Goal: Task Accomplishment & Management: Complete application form

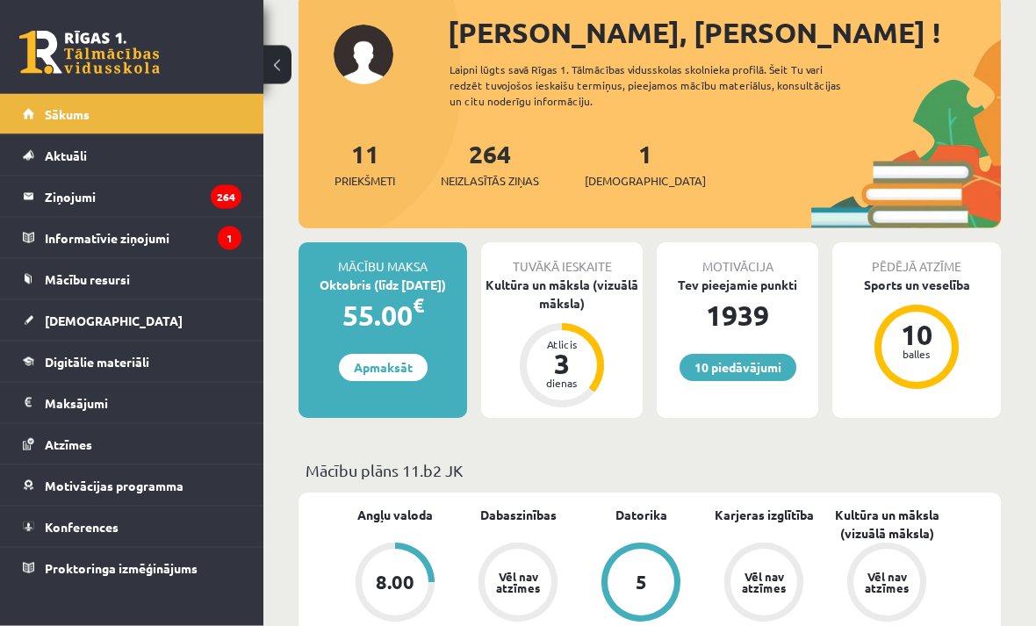
scroll to position [209, 0]
click at [46, 315] on span "[DEMOGRAPHIC_DATA]" at bounding box center [114, 321] width 138 height 16
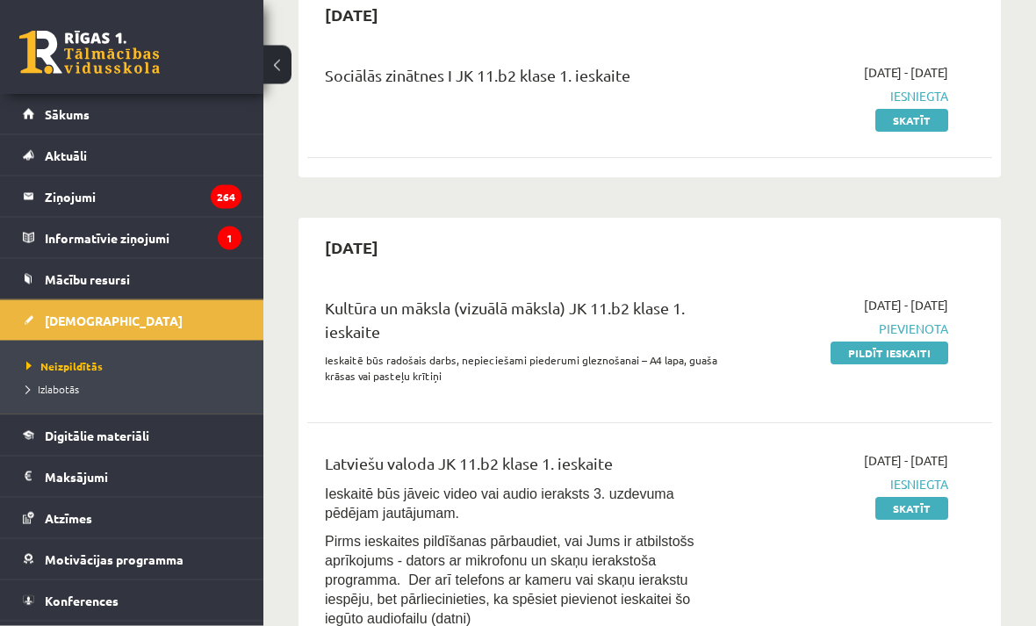
scroll to position [188, 0]
click at [922, 356] on link "Pildīt ieskaiti" at bounding box center [890, 353] width 118 height 23
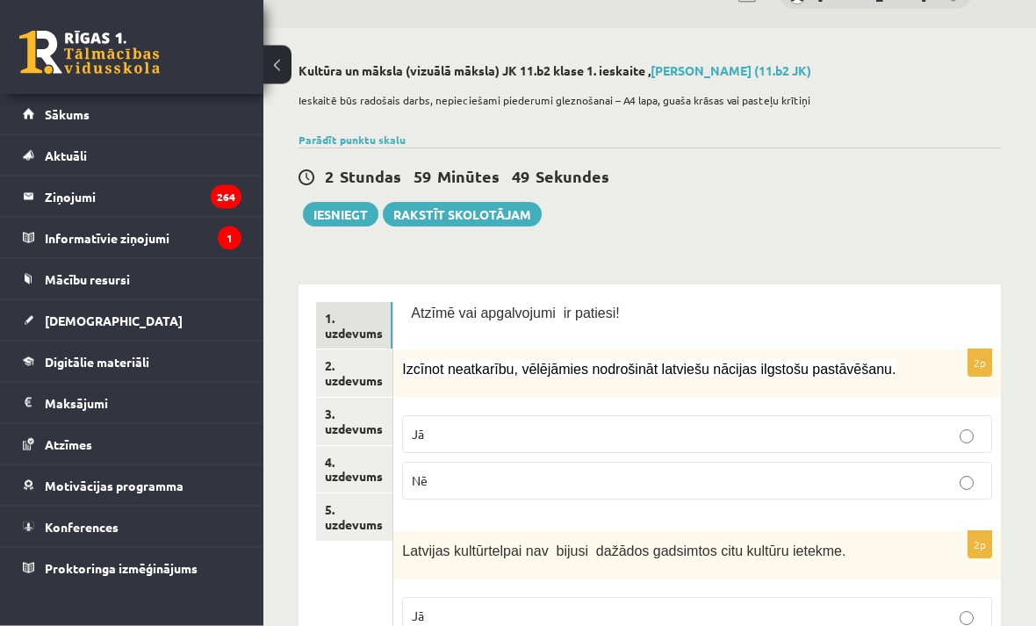
scroll to position [40, 0]
click at [369, 383] on link "2. uzdevums" at bounding box center [354, 373] width 76 height 47
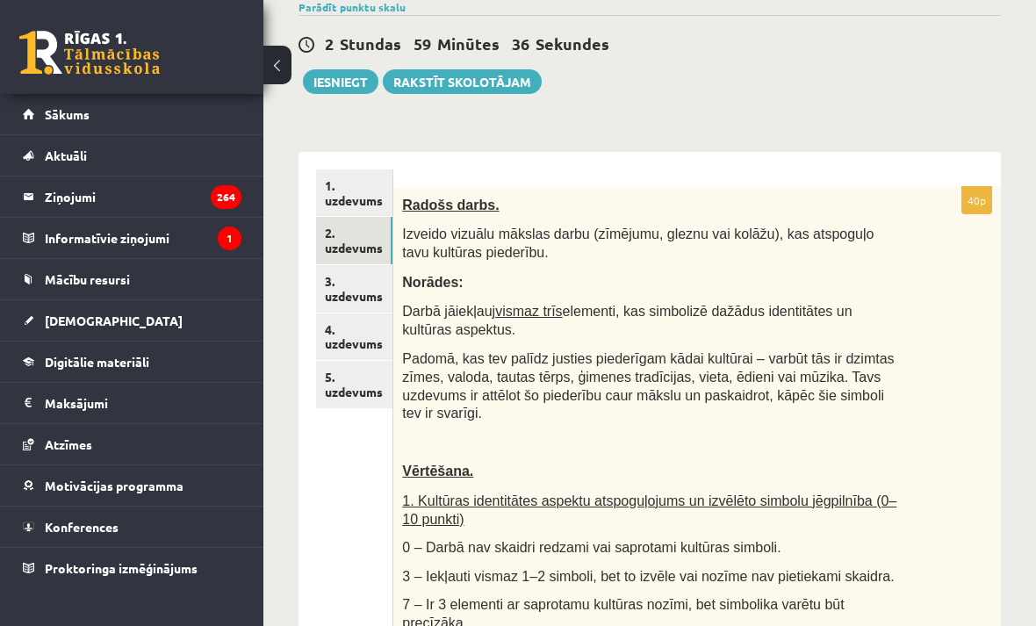
scroll to position [151, 0]
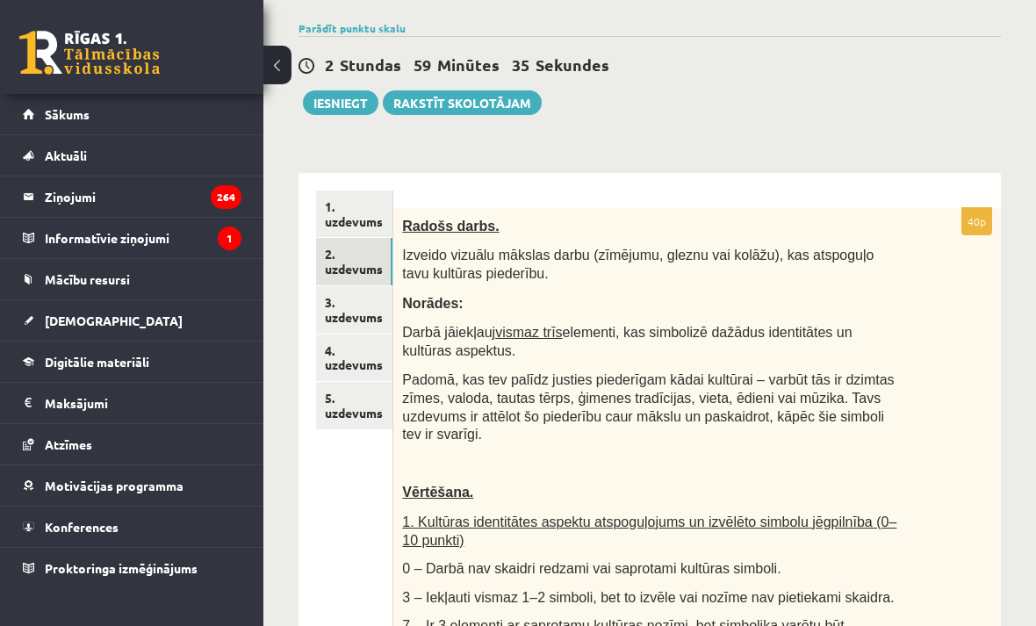
click at [363, 287] on link "3. uzdevums" at bounding box center [354, 309] width 76 height 47
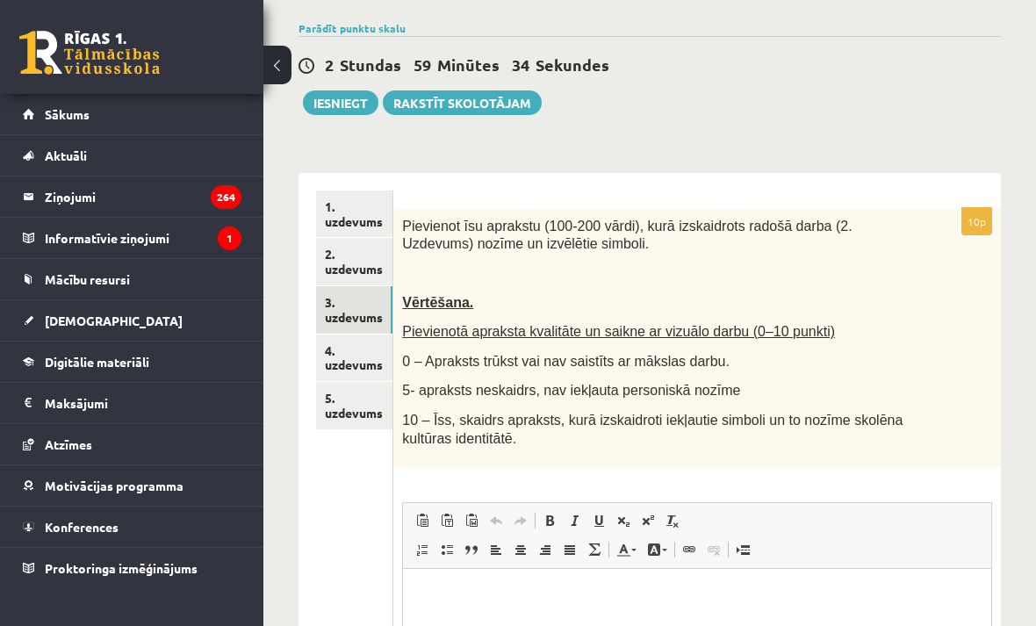
scroll to position [0, 0]
click at [362, 402] on link "5. uzdevums" at bounding box center [354, 405] width 76 height 47
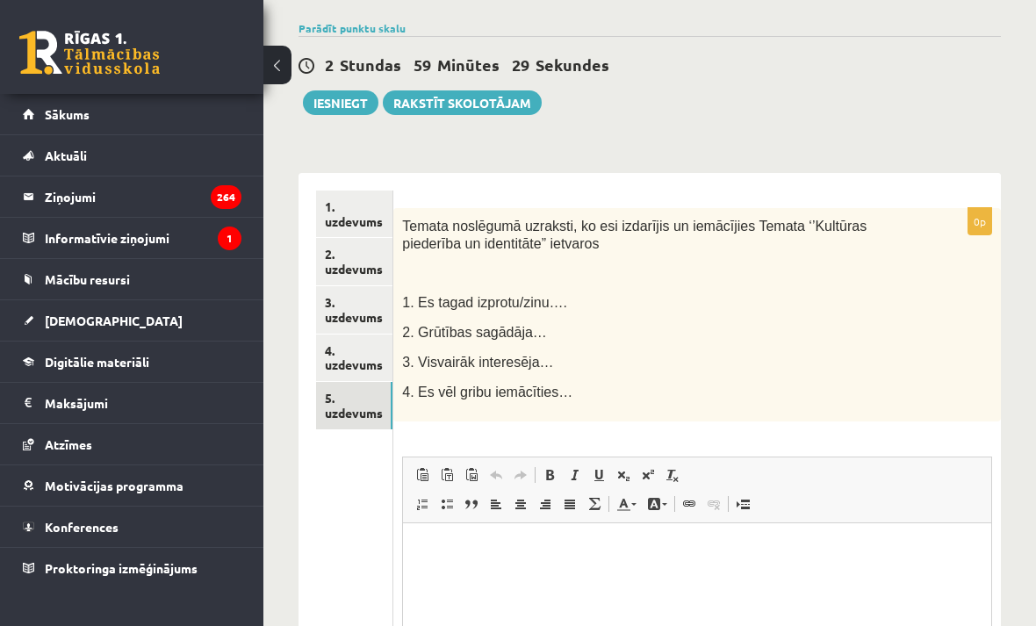
click at [357, 226] on link "1. uzdevums" at bounding box center [354, 214] width 76 height 47
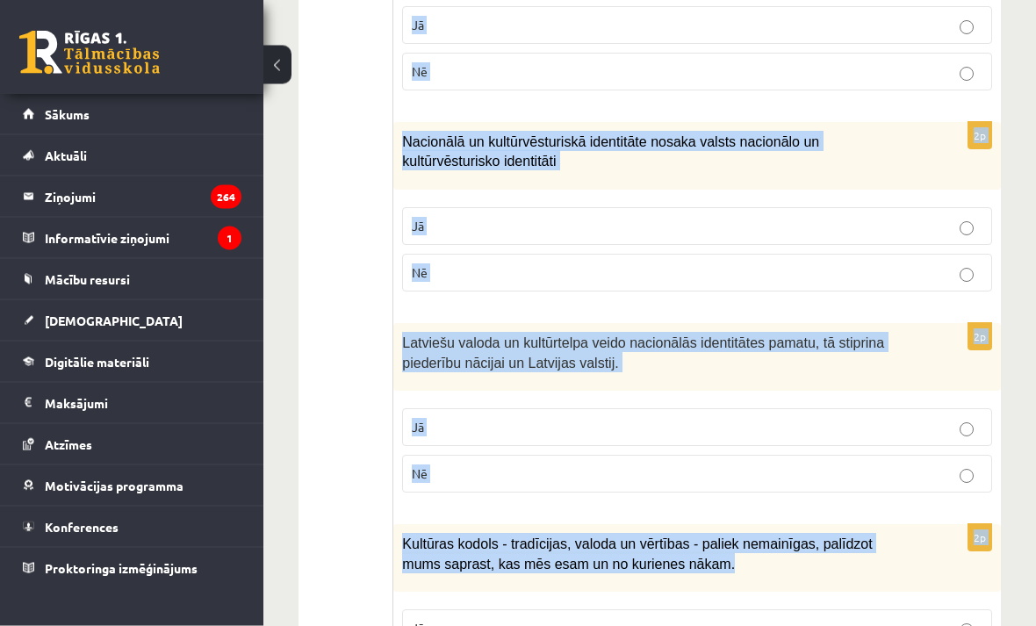
scroll to position [2591, 0]
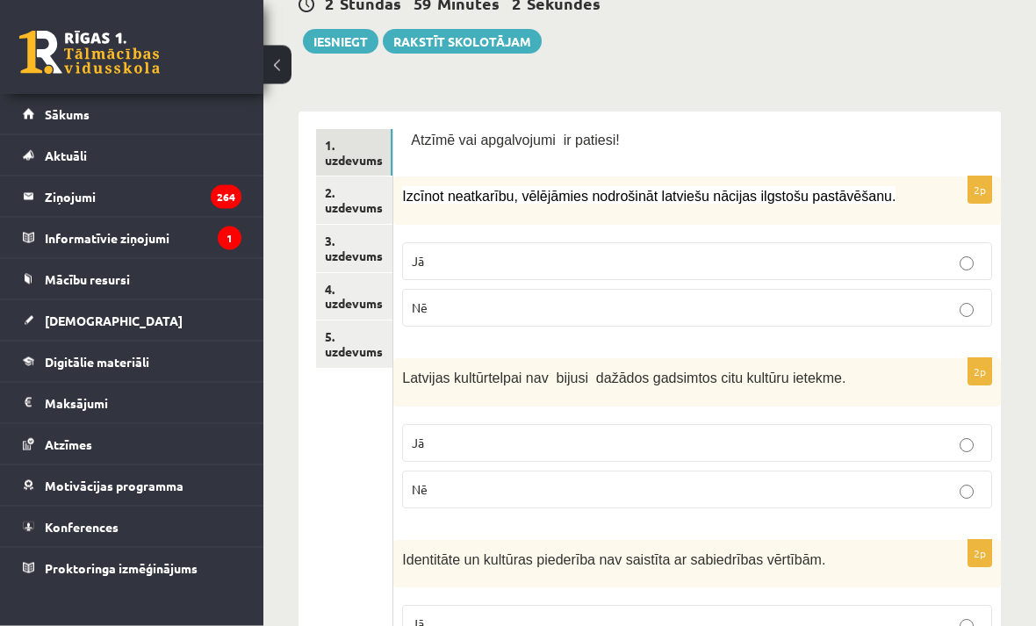
scroll to position [213, 0]
click at [937, 268] on p "Jā" at bounding box center [697, 261] width 571 height 18
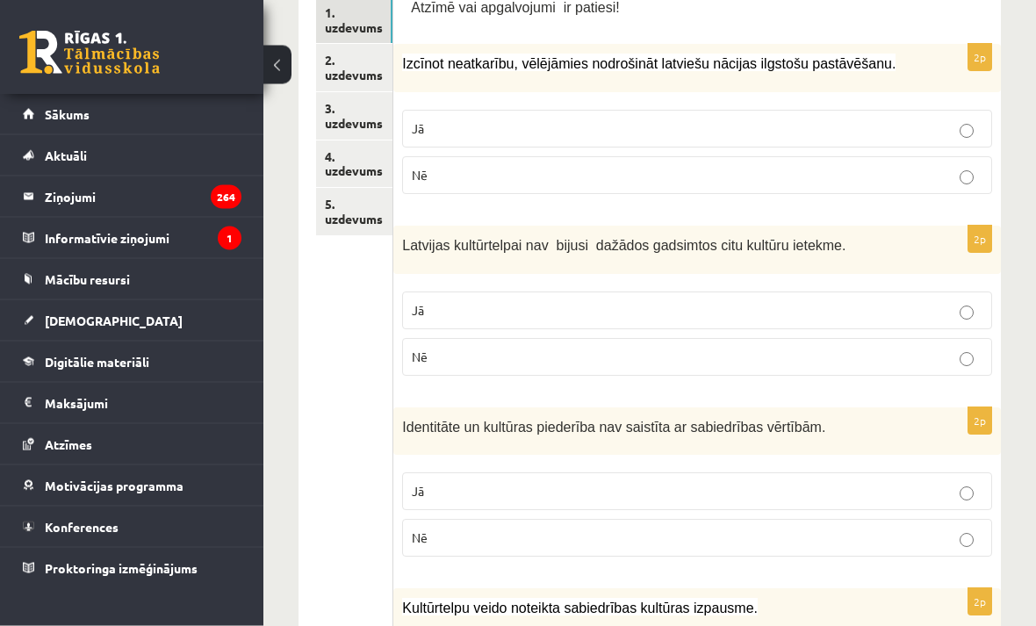
click at [945, 350] on p "Nē" at bounding box center [697, 358] width 571 height 18
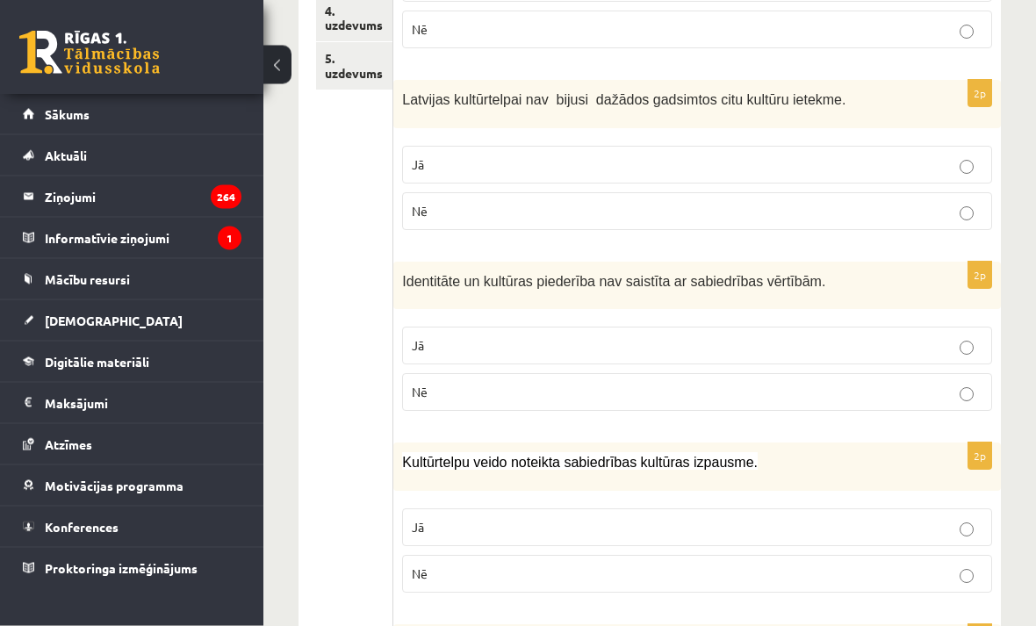
scroll to position [492, 0]
click at [940, 394] on p "Nē" at bounding box center [697, 391] width 571 height 18
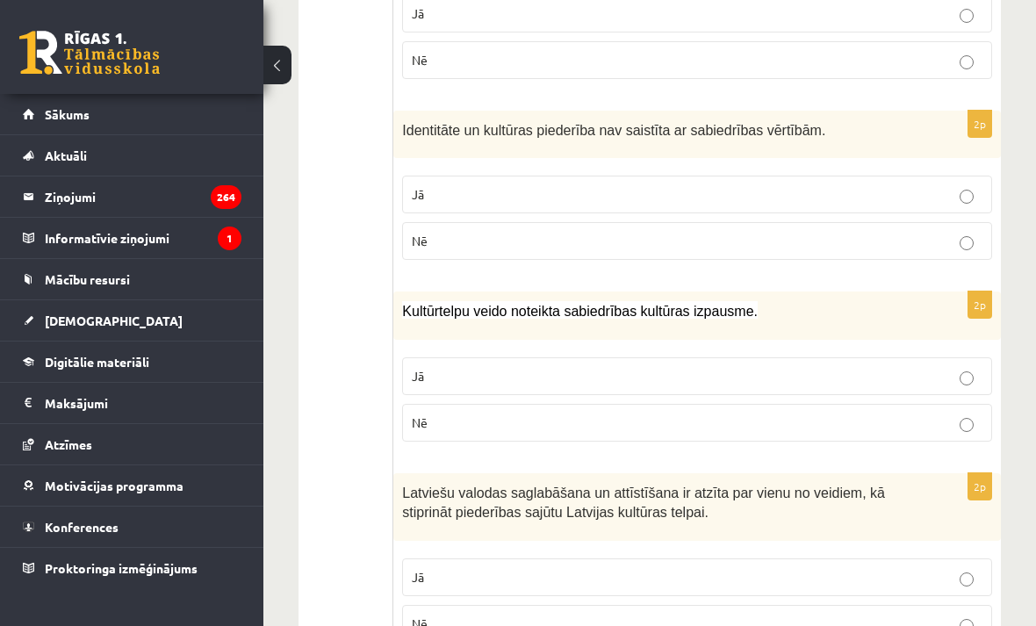
click at [938, 376] on p "Jā" at bounding box center [697, 376] width 571 height 18
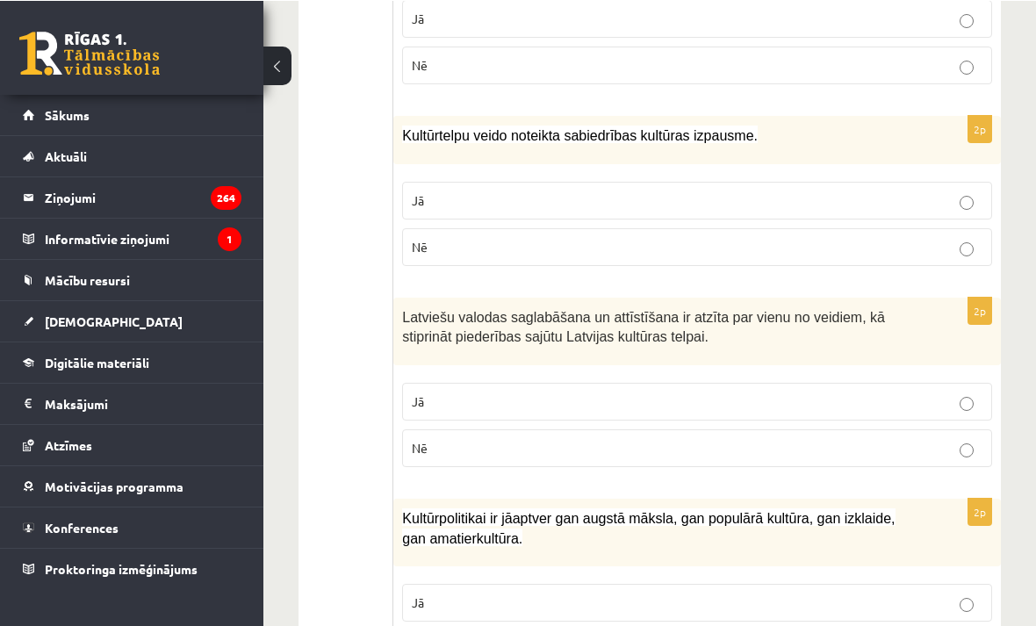
click at [944, 406] on p "Jā" at bounding box center [697, 401] width 571 height 18
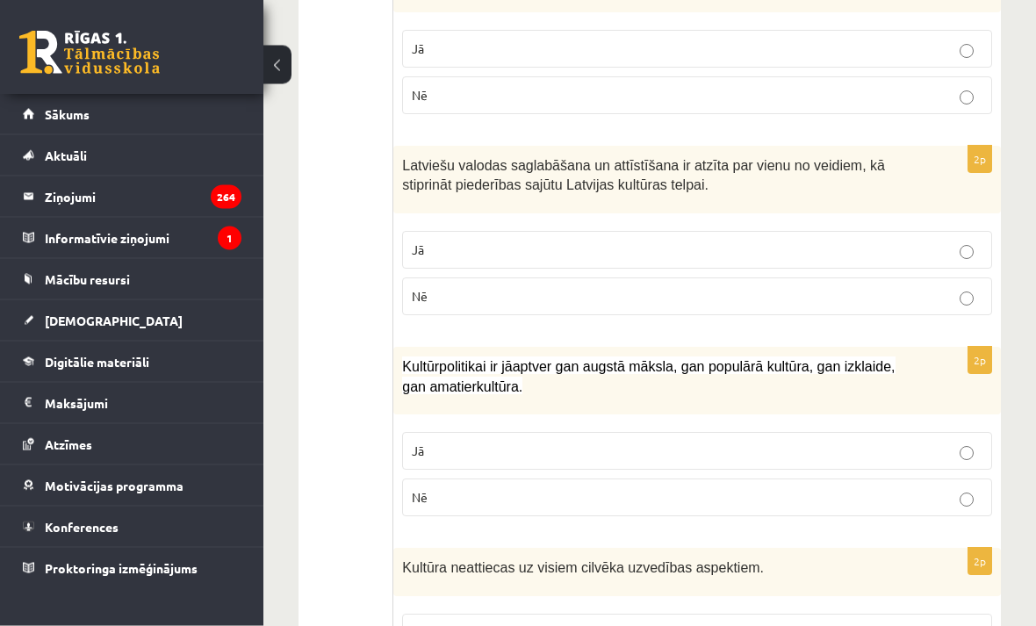
click at [933, 445] on p "Jā" at bounding box center [697, 452] width 571 height 18
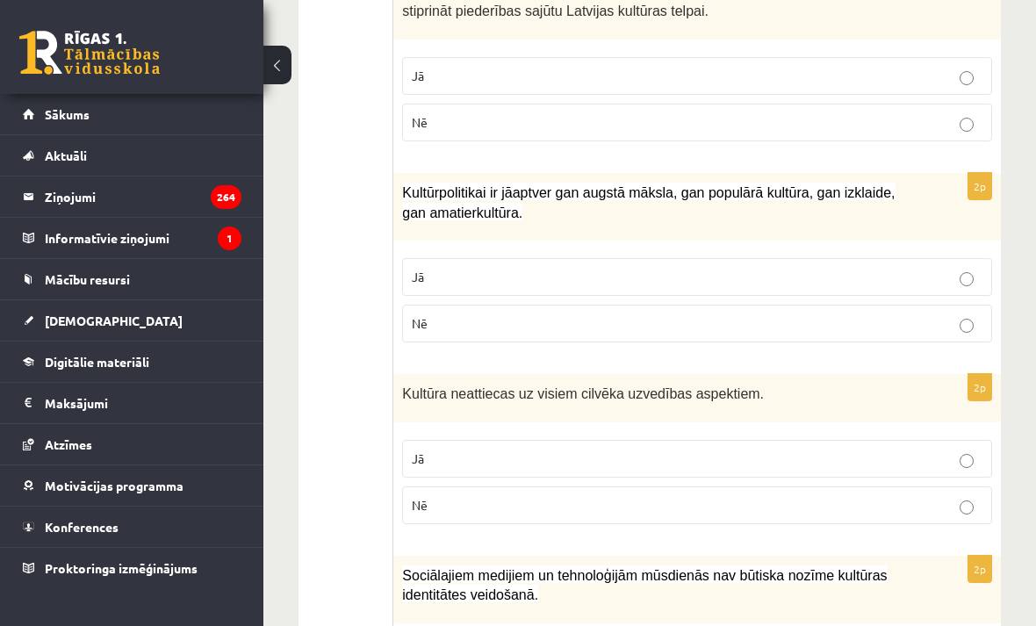
click at [950, 506] on p "Nē" at bounding box center [697, 505] width 571 height 18
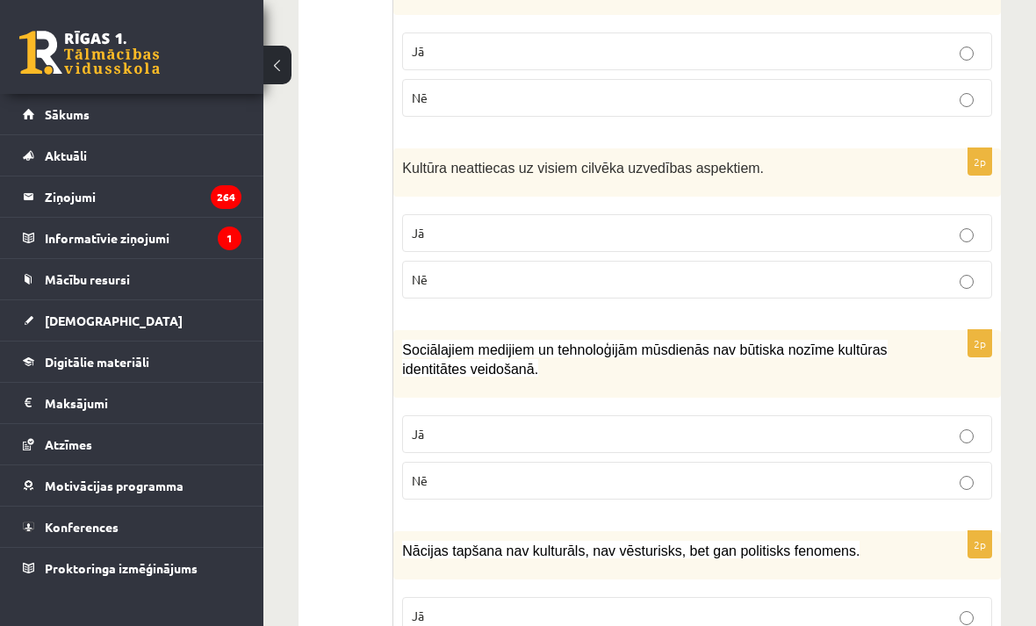
click at [948, 479] on p "Nē" at bounding box center [697, 481] width 571 height 18
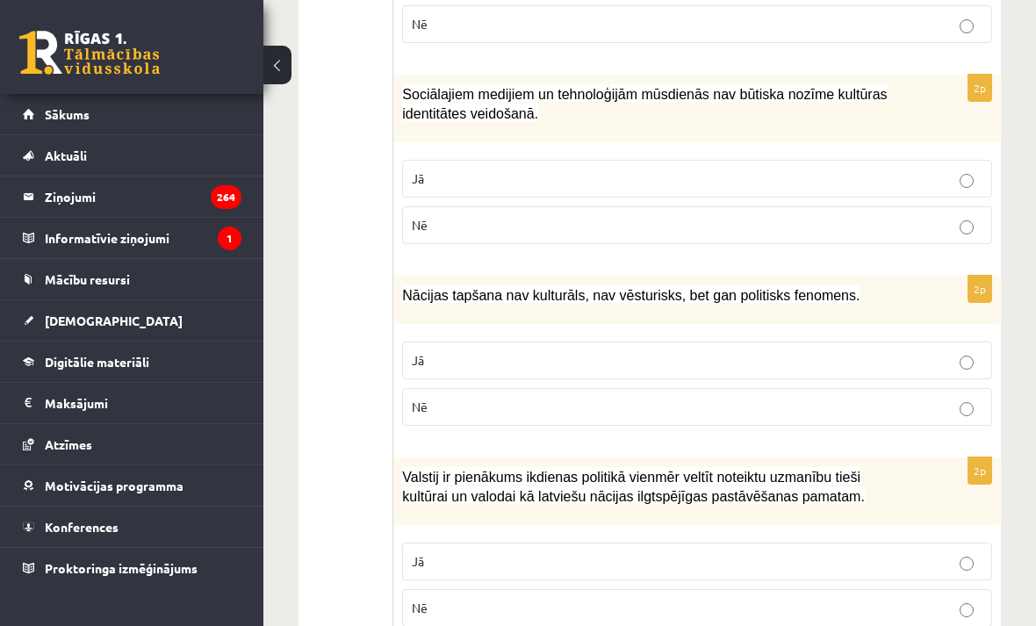
click at [963, 408] on p "Nē" at bounding box center [697, 407] width 571 height 18
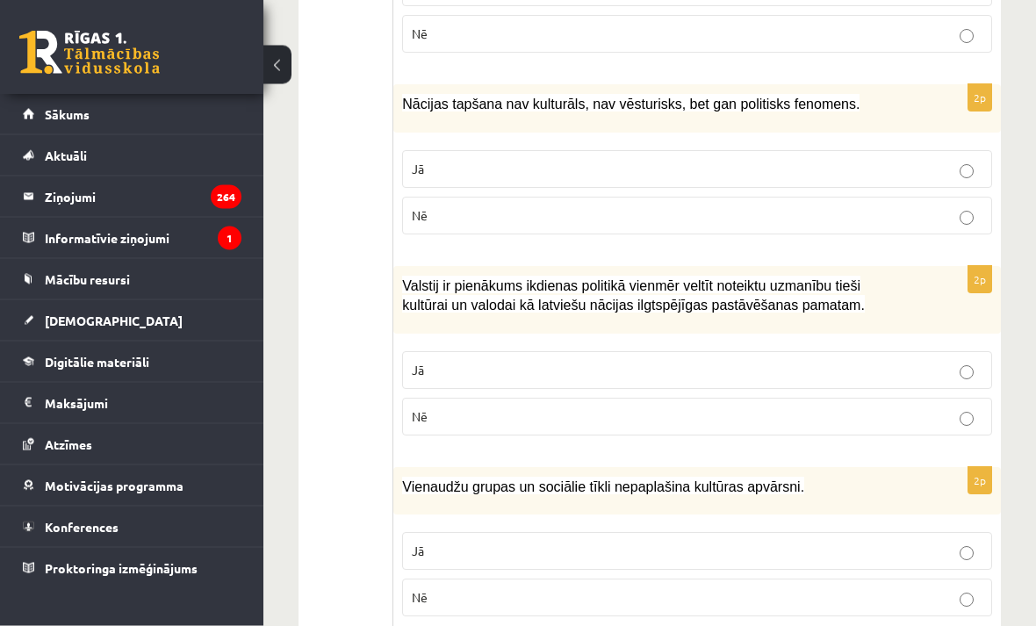
scroll to position [1819, 0]
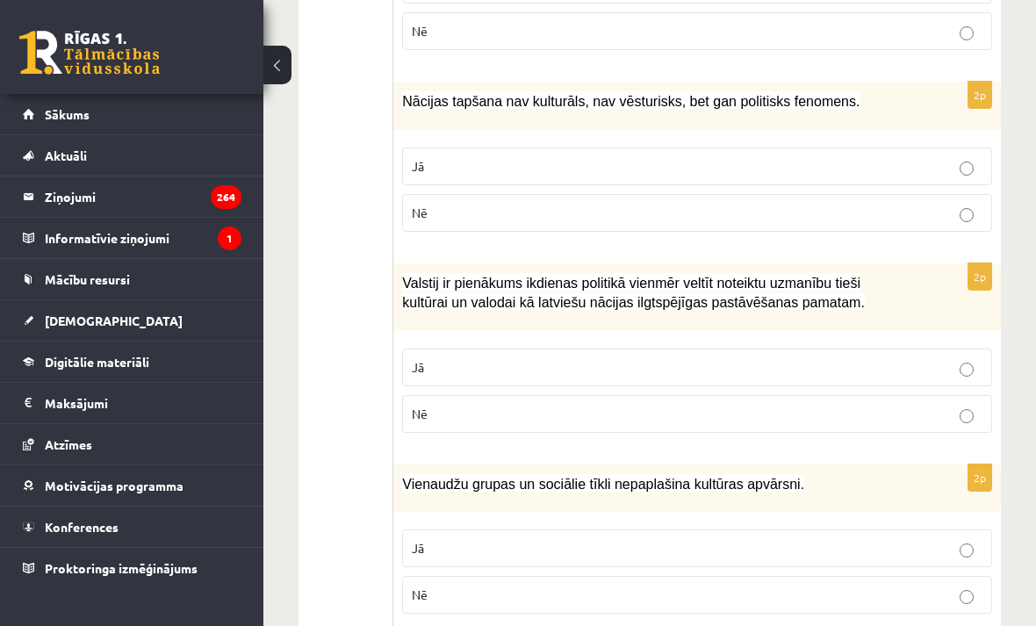
click at [954, 368] on label "Jā" at bounding box center [697, 368] width 590 height 38
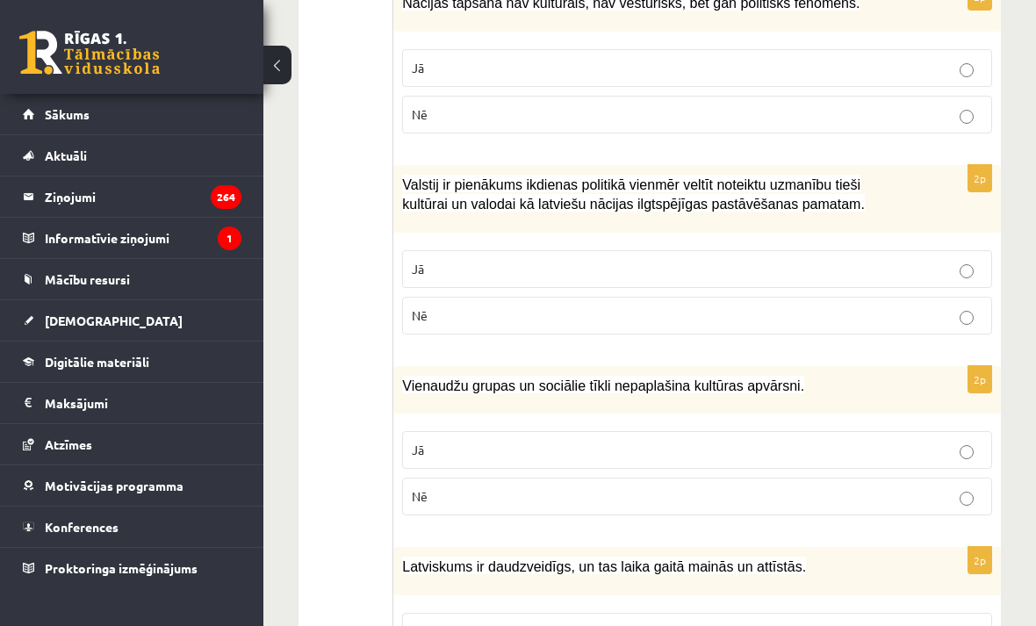
scroll to position [1918, 0]
click at [941, 497] on label "Nē" at bounding box center [697, 496] width 590 height 38
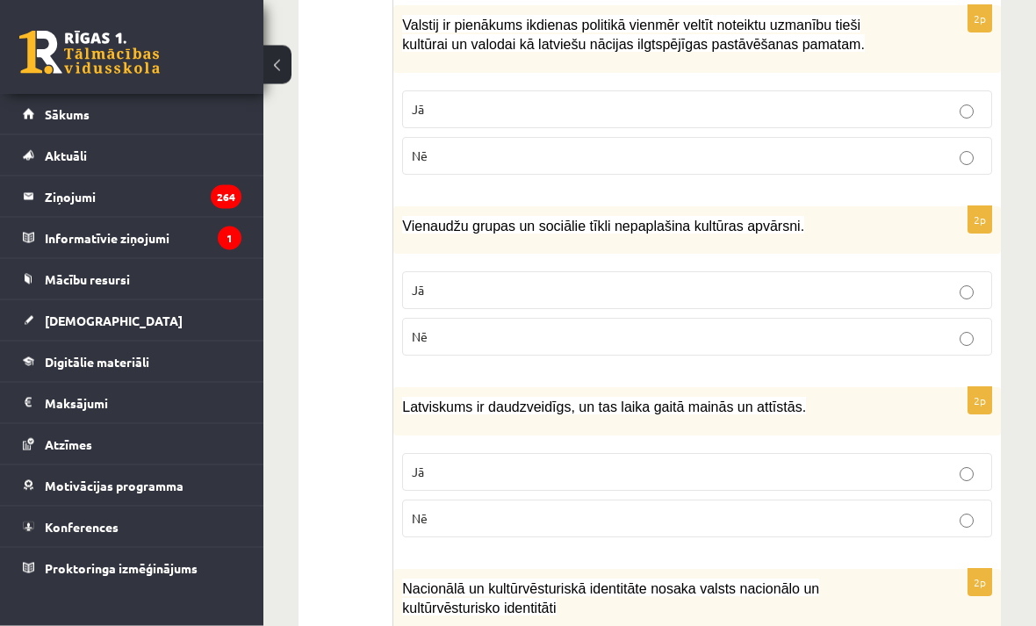
scroll to position [2104, 0]
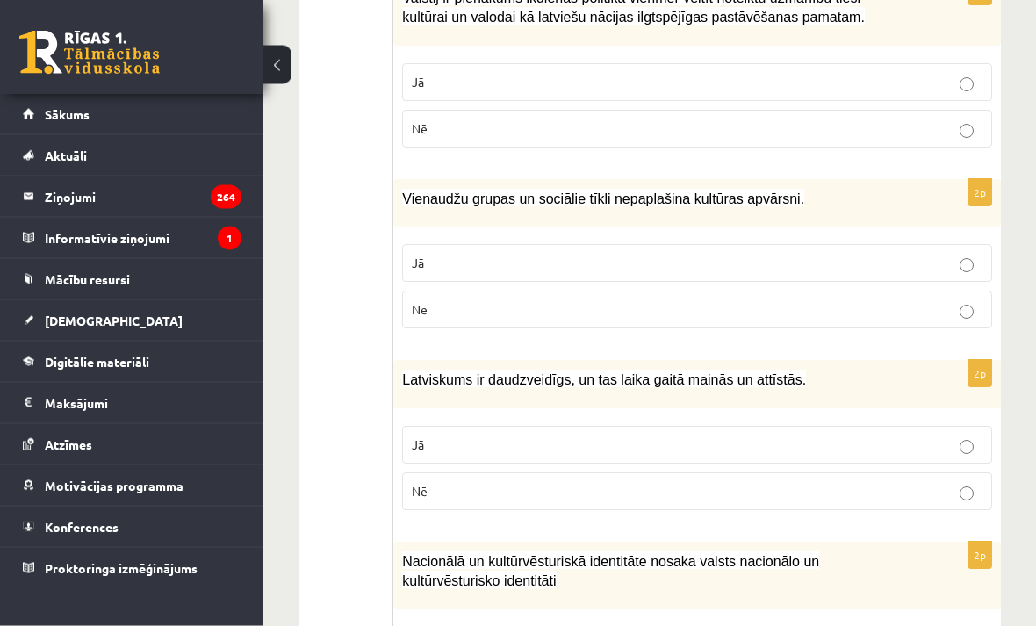
click at [931, 445] on label "Jā" at bounding box center [697, 446] width 590 height 38
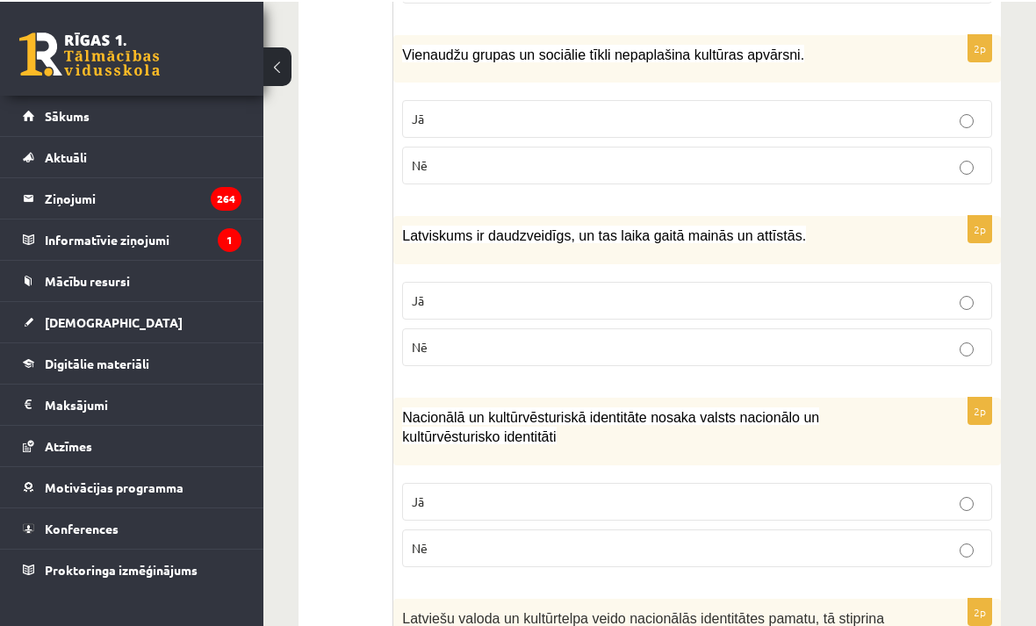
click at [936, 491] on p "Jā" at bounding box center [697, 500] width 571 height 18
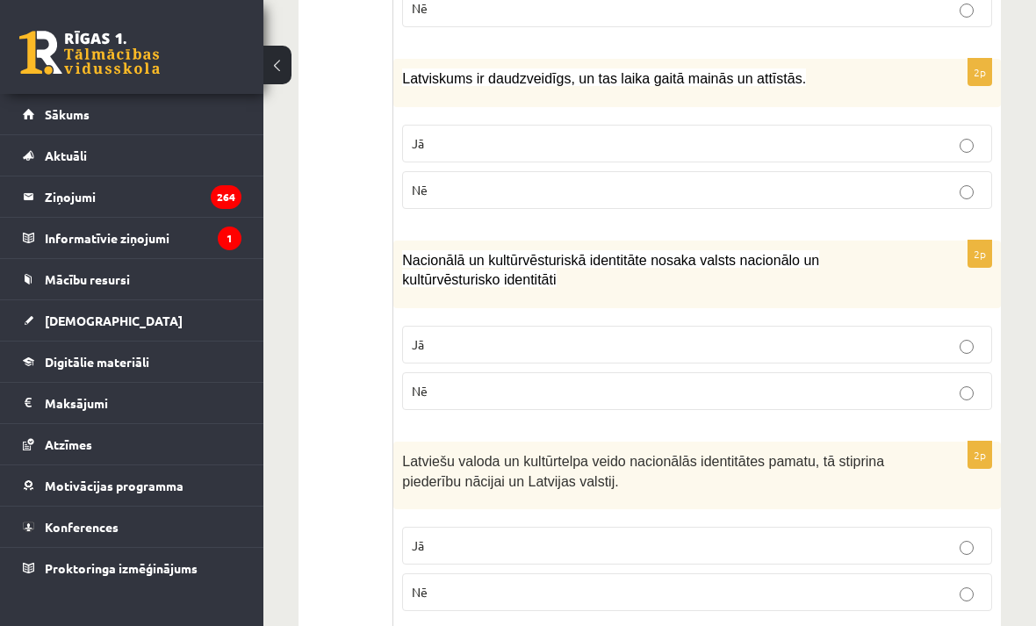
click at [931, 537] on p "Jā" at bounding box center [697, 546] width 571 height 18
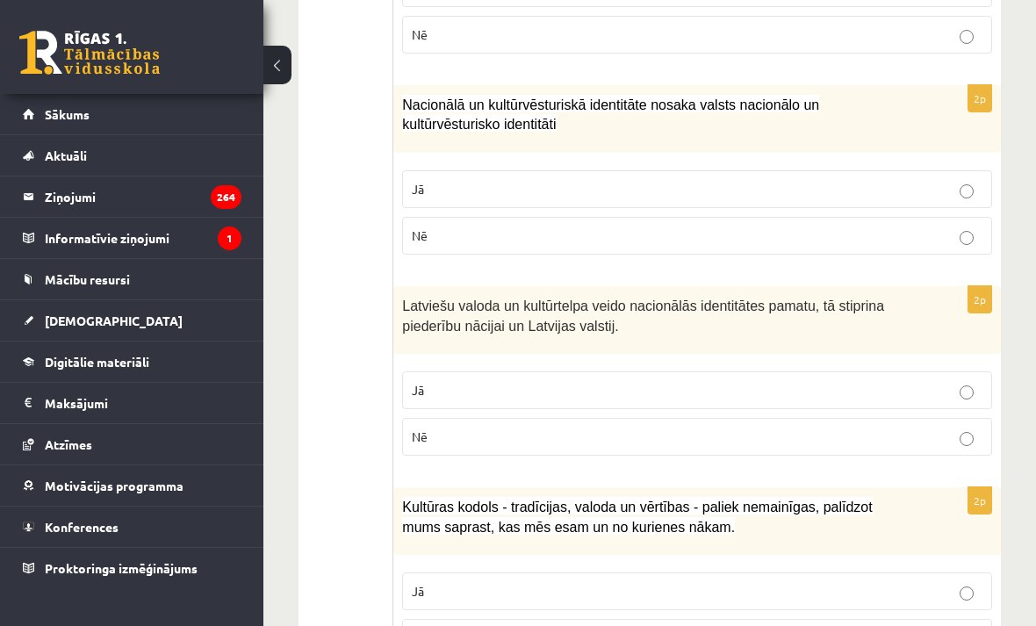
scroll to position [2591, 0]
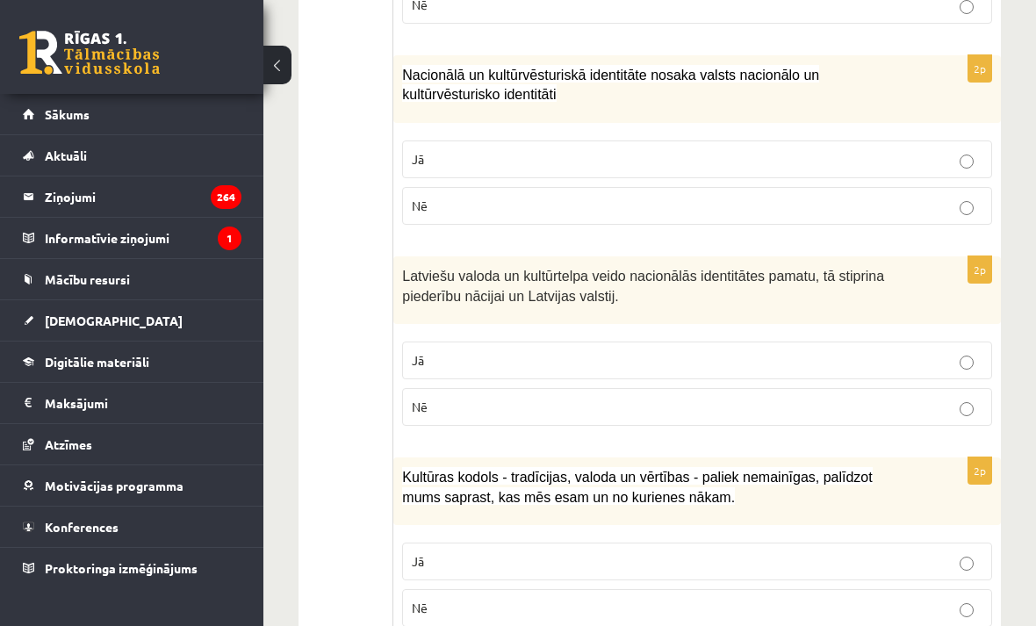
click at [957, 552] on p "Jā" at bounding box center [697, 561] width 571 height 18
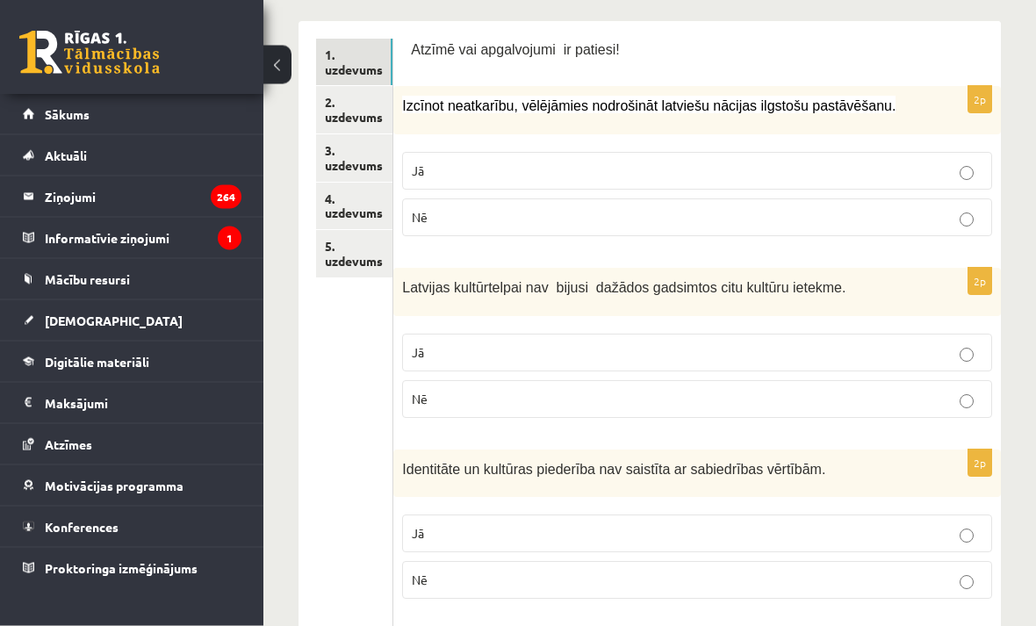
scroll to position [0, 0]
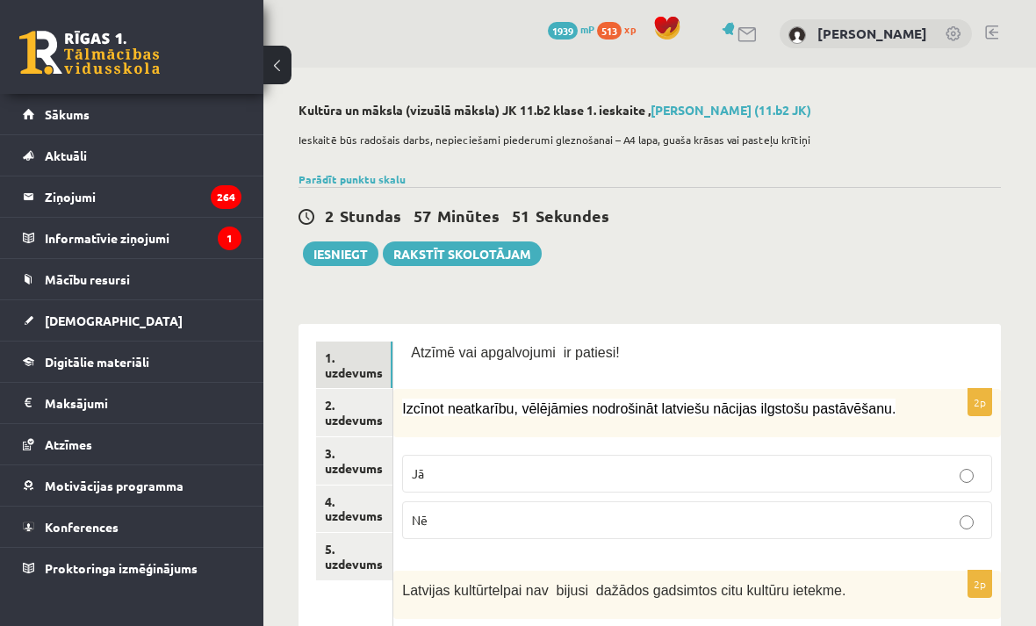
click at [368, 414] on link "2. uzdevums" at bounding box center [354, 412] width 76 height 47
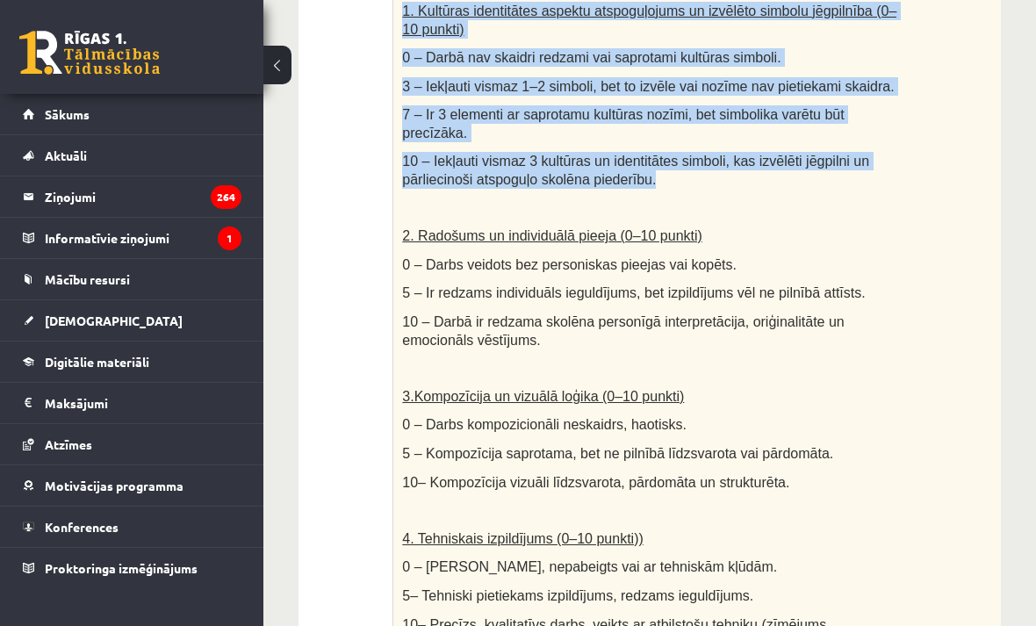
scroll to position [696, 0]
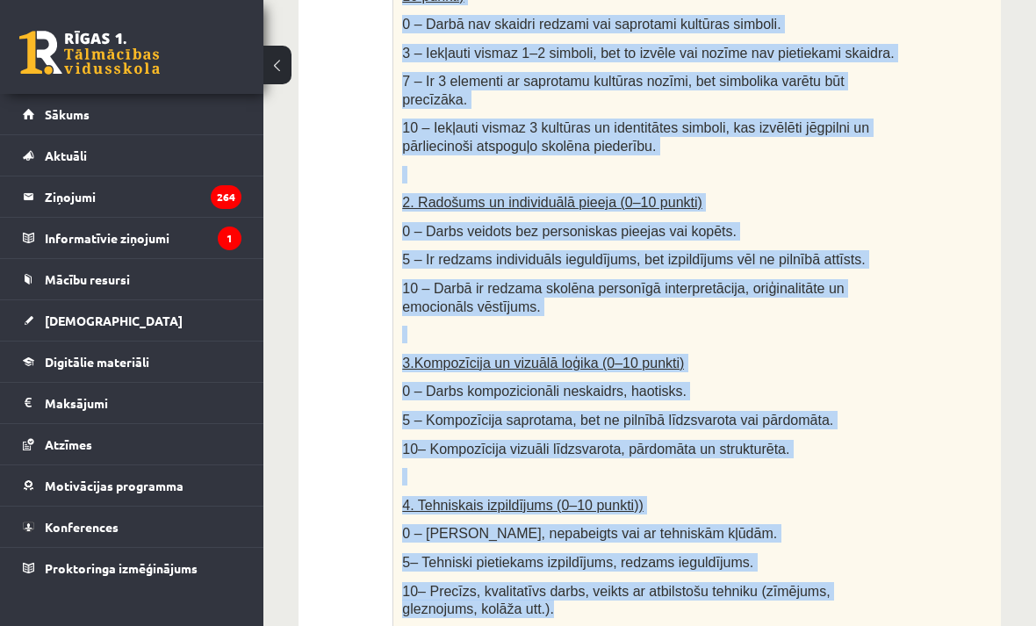
click at [345, 589] on ul "1. uzdevums 2. uzdevums 3. uzdevums 4. uzdevums 5. uzdevums" at bounding box center [354, 342] width 77 height 1393
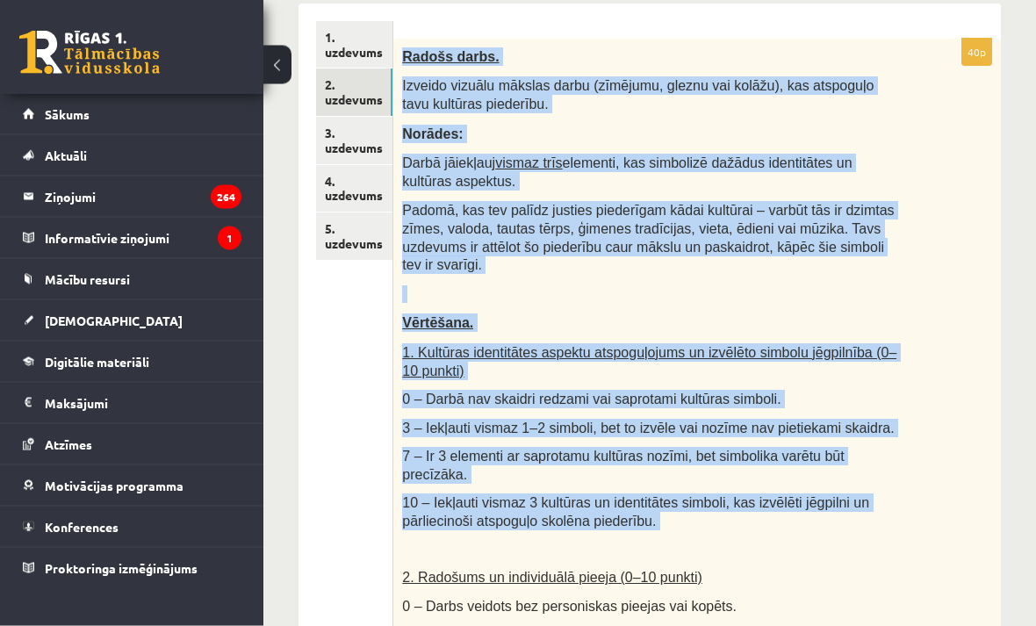
scroll to position [219, 0]
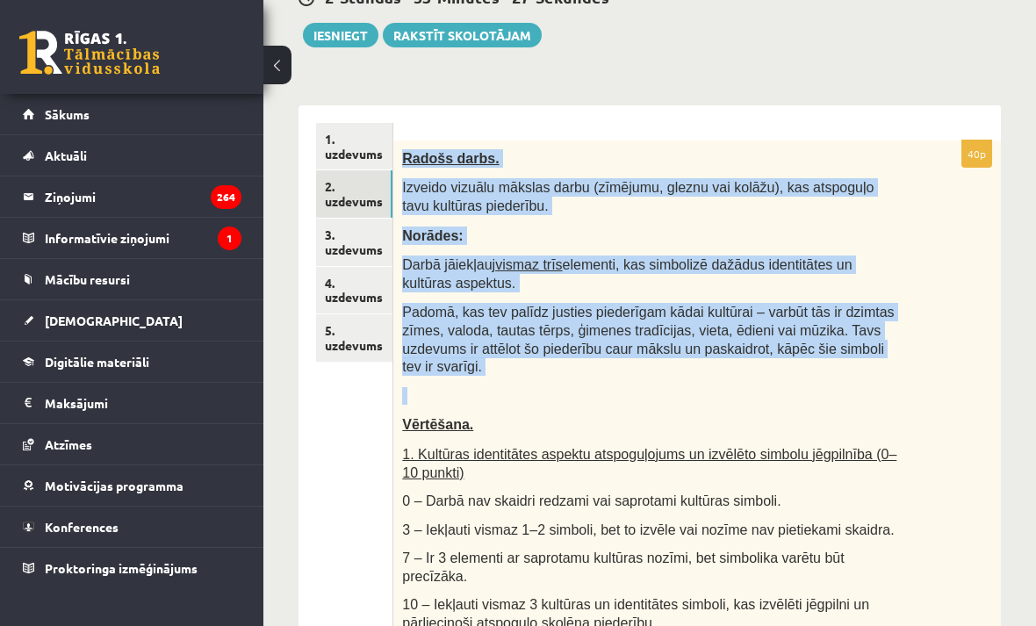
copy div "Radošs darbs. Izveido vizuālu mākslas darbu (zīmējumu, gleznu vai kolāžu), kas …"
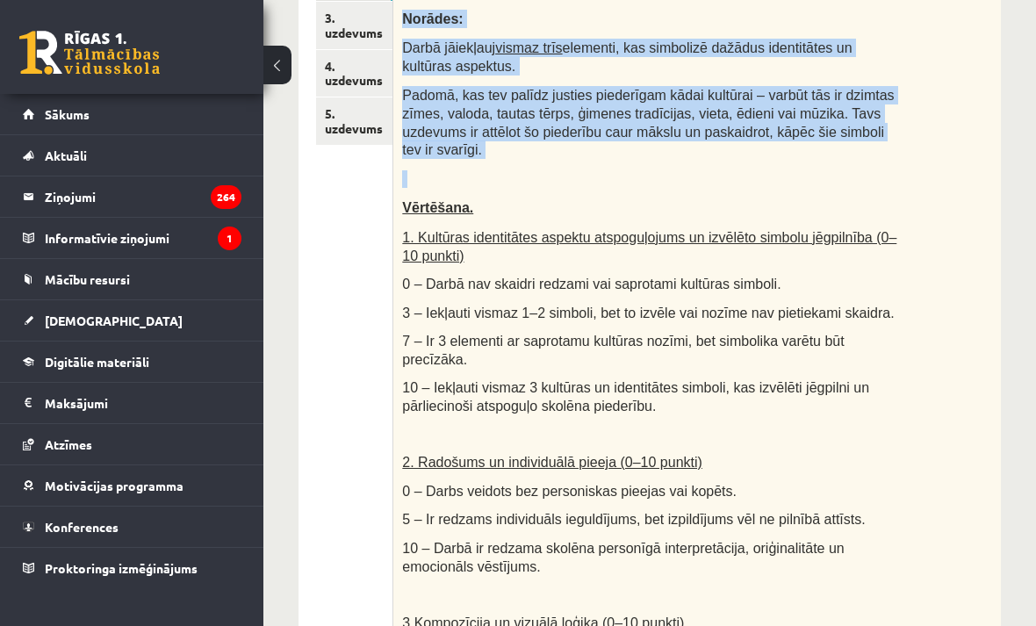
scroll to position [406, 0]
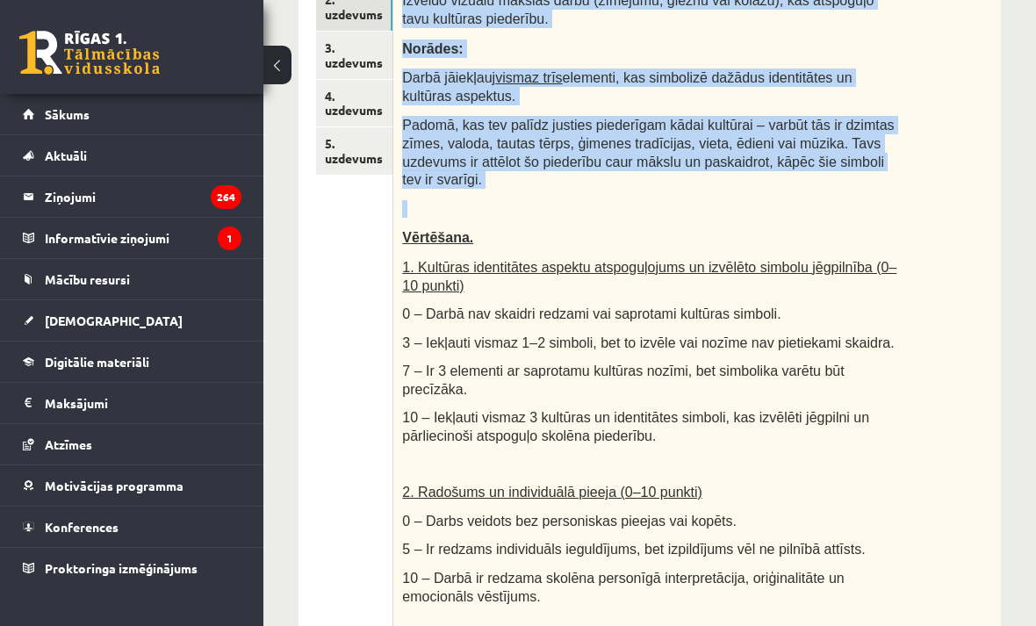
click at [956, 245] on div "Radošs darbs. Izveido vizuālu mākslas darbu (zīmējumu, gleznu vai kolāžu), kas …" at bounding box center [698, 440] width 608 height 975
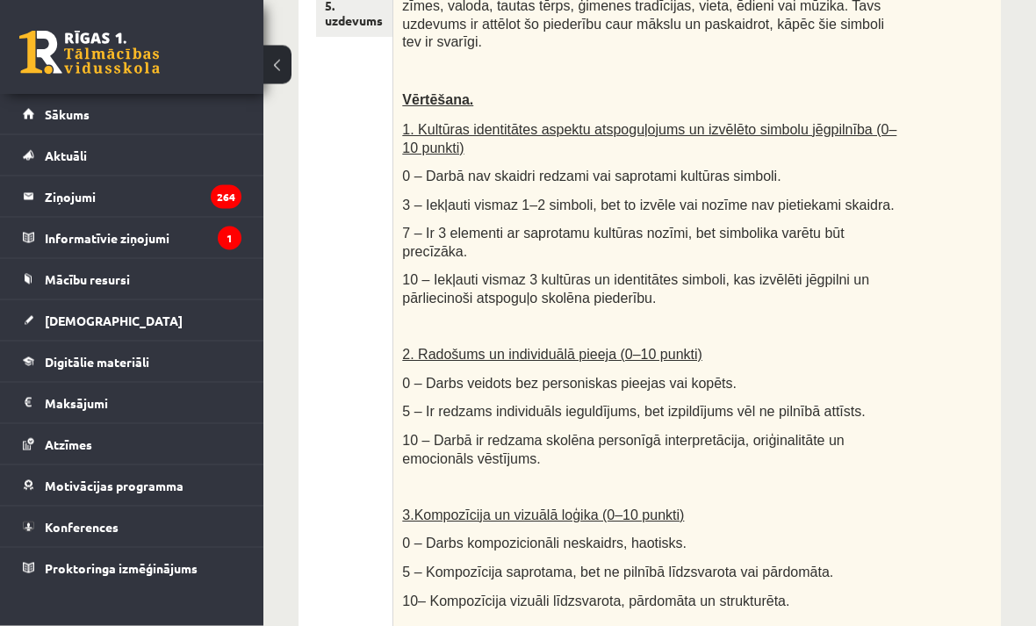
scroll to position [544, 0]
